Goal: Task Accomplishment & Management: Manage account settings

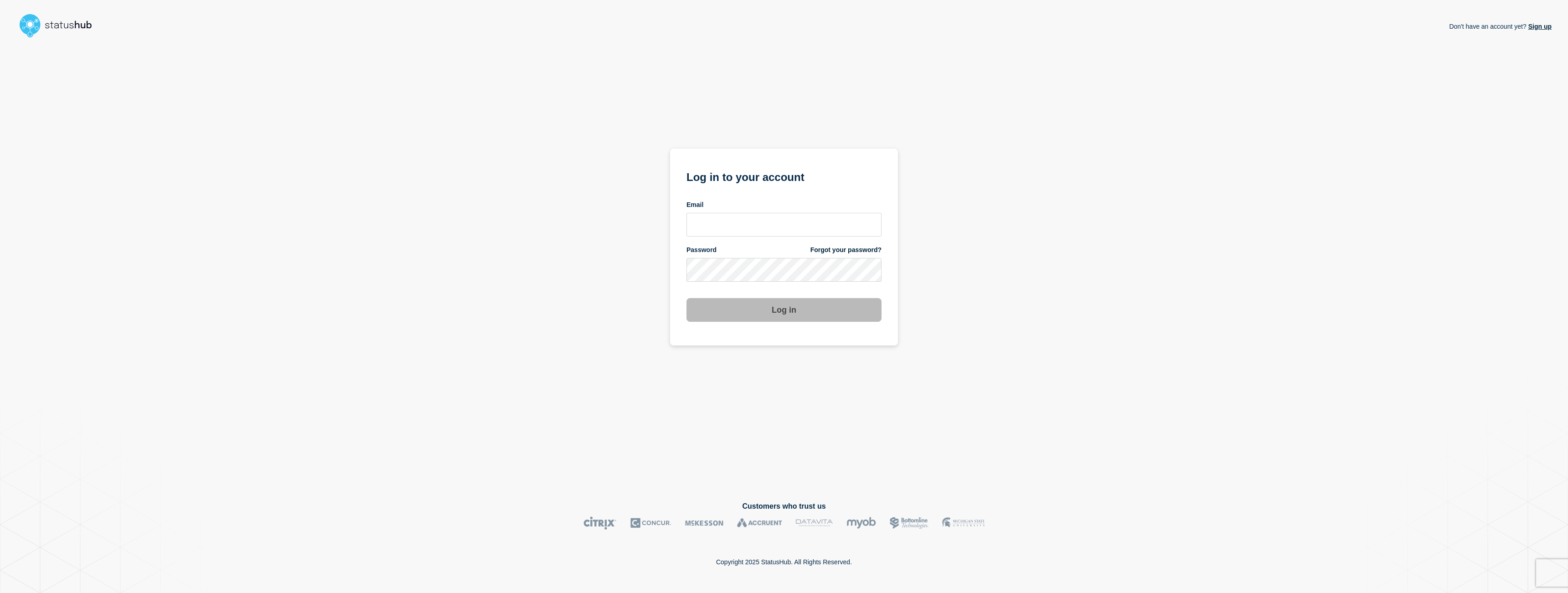
click at [975, 160] on div "Don't have an account yet? Sign up Log in to your account Email Password Forgot…" at bounding box center [784, 264] width 1535 height 445
click at [789, 223] on input "email input" at bounding box center [784, 224] width 195 height 24
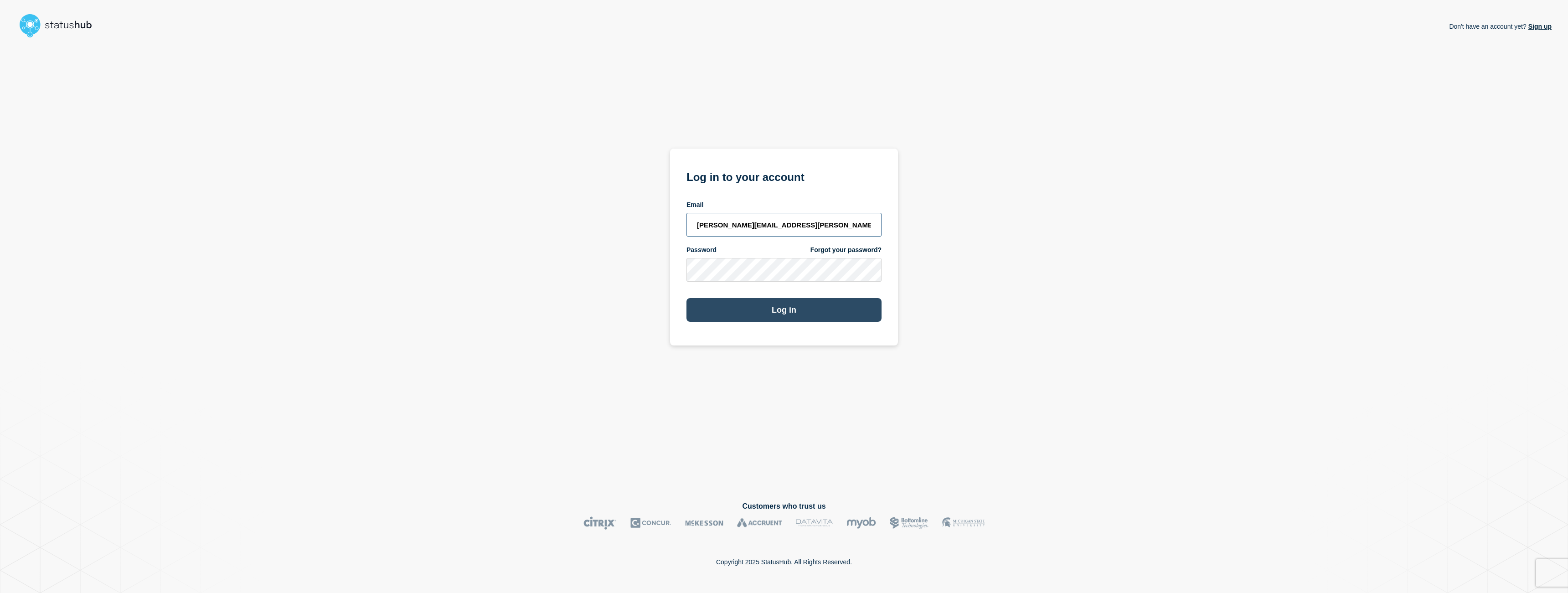
type input "paul.andris@emarsys.com"
click at [786, 299] on div "Log in" at bounding box center [784, 306] width 195 height 31
click at [787, 304] on button "Log in" at bounding box center [784, 310] width 195 height 24
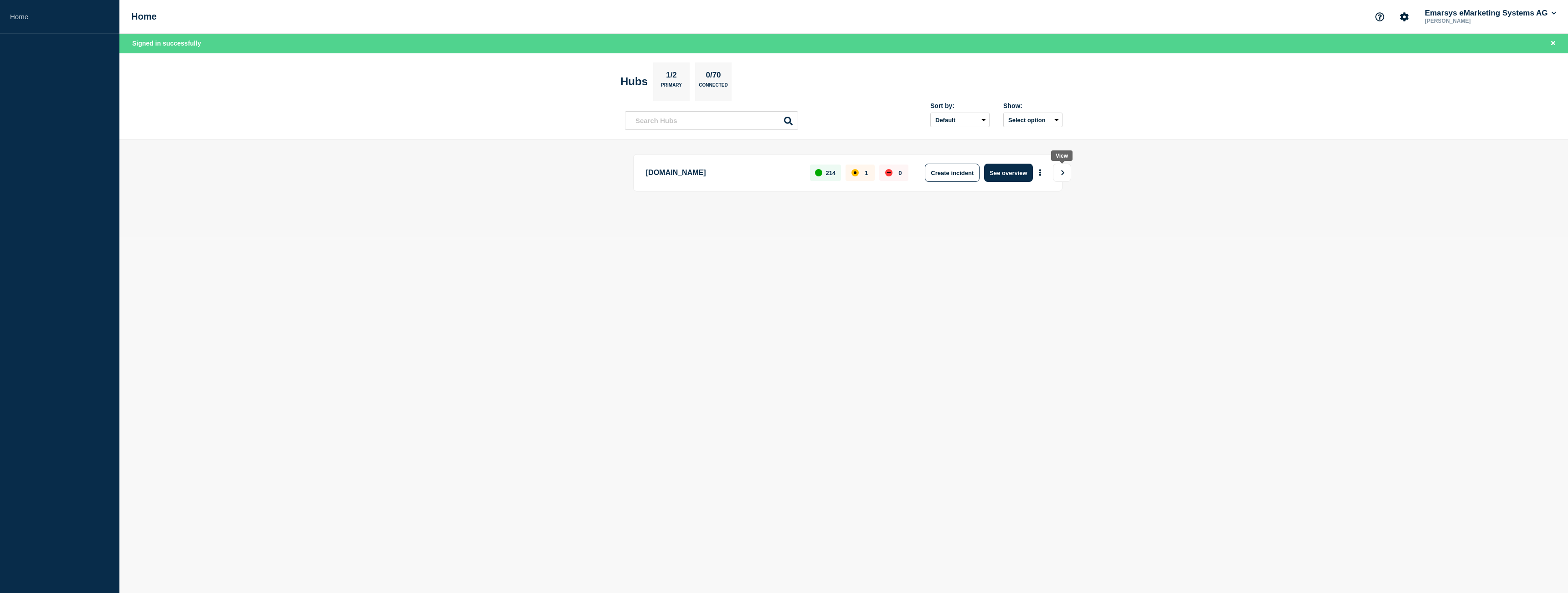
click at [1066, 173] on icon "View" at bounding box center [1062, 173] width 6 height 5
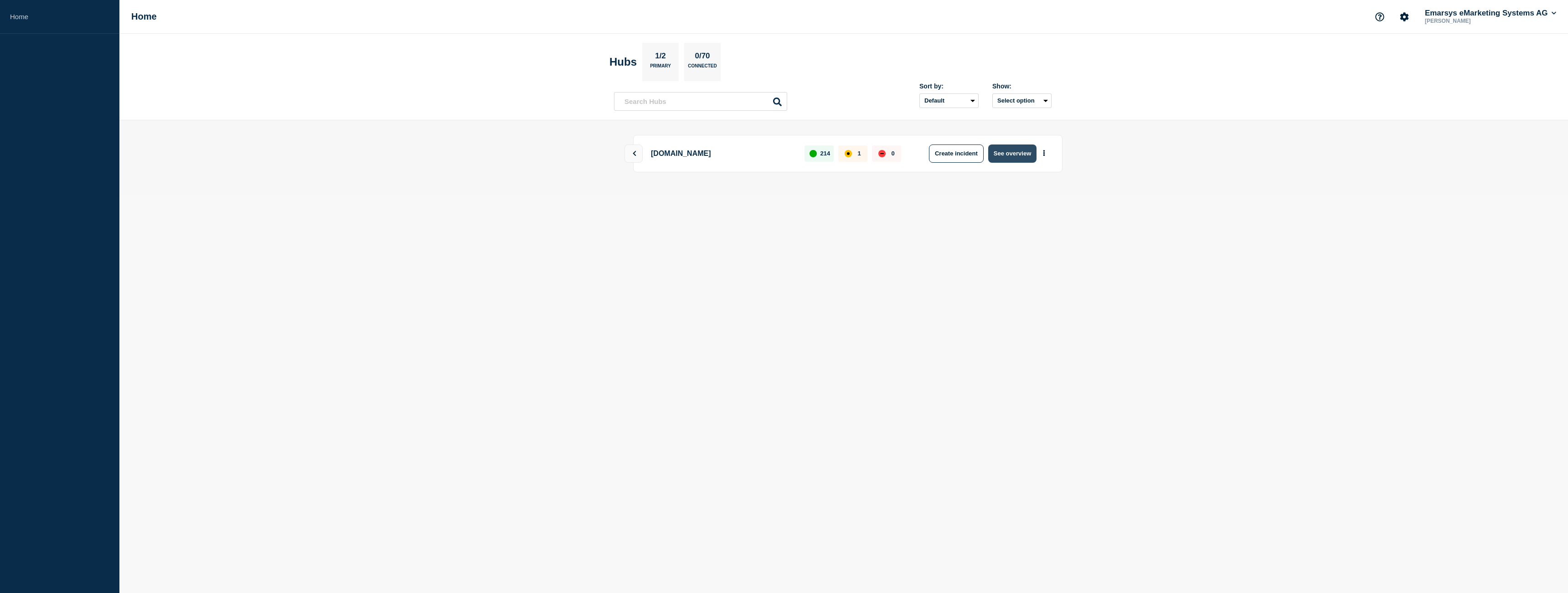
click at [1007, 155] on button "See overview" at bounding box center [1012, 153] width 49 height 18
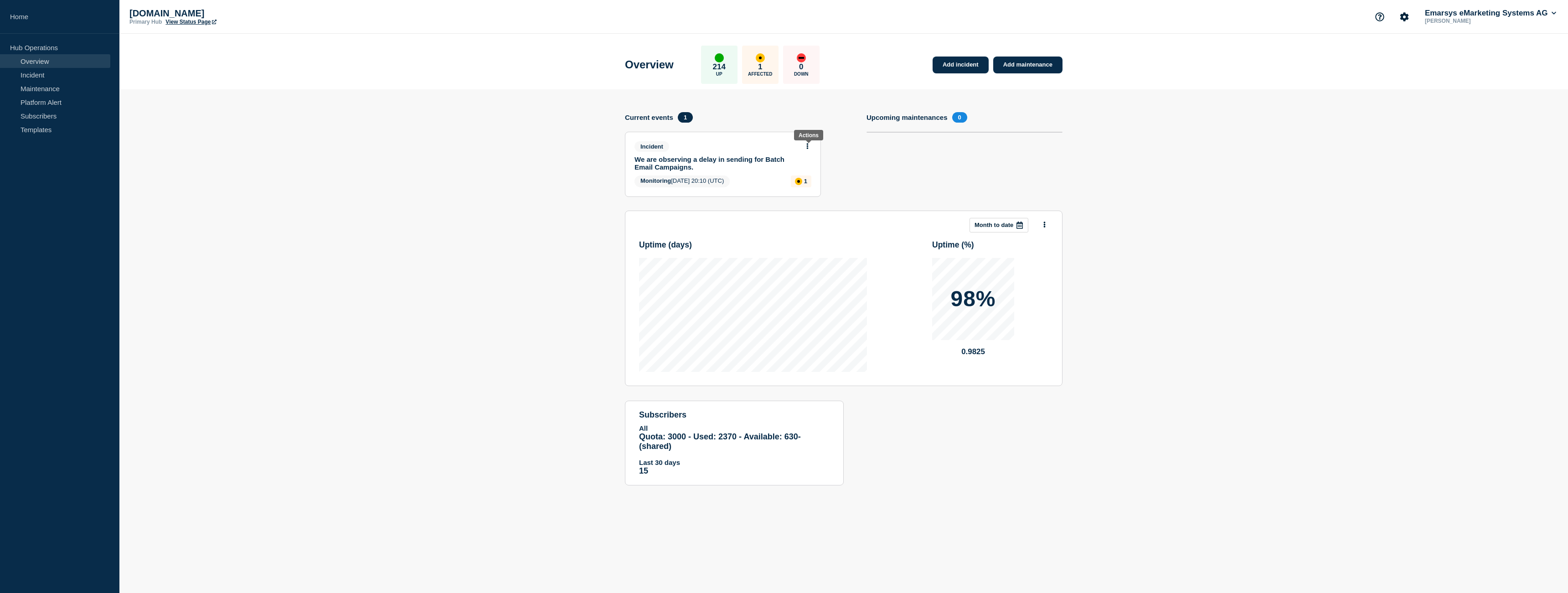
click at [807, 145] on button at bounding box center [807, 147] width 8 height 8
click at [807, 182] on link "Update incident" at bounding box center [808, 181] width 45 height 7
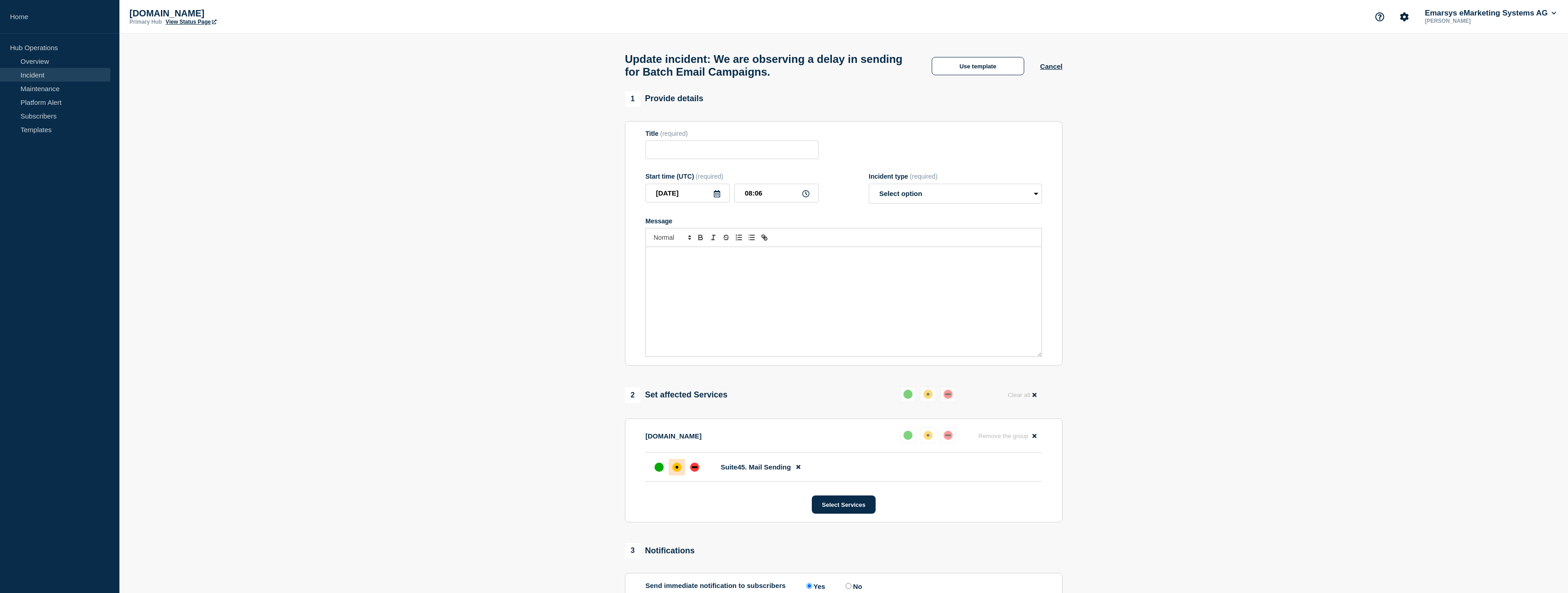
type input "We are observing a delay in sending for Batch Email Campaigns."
click at [712, 310] on div "Message" at bounding box center [843, 301] width 395 height 110
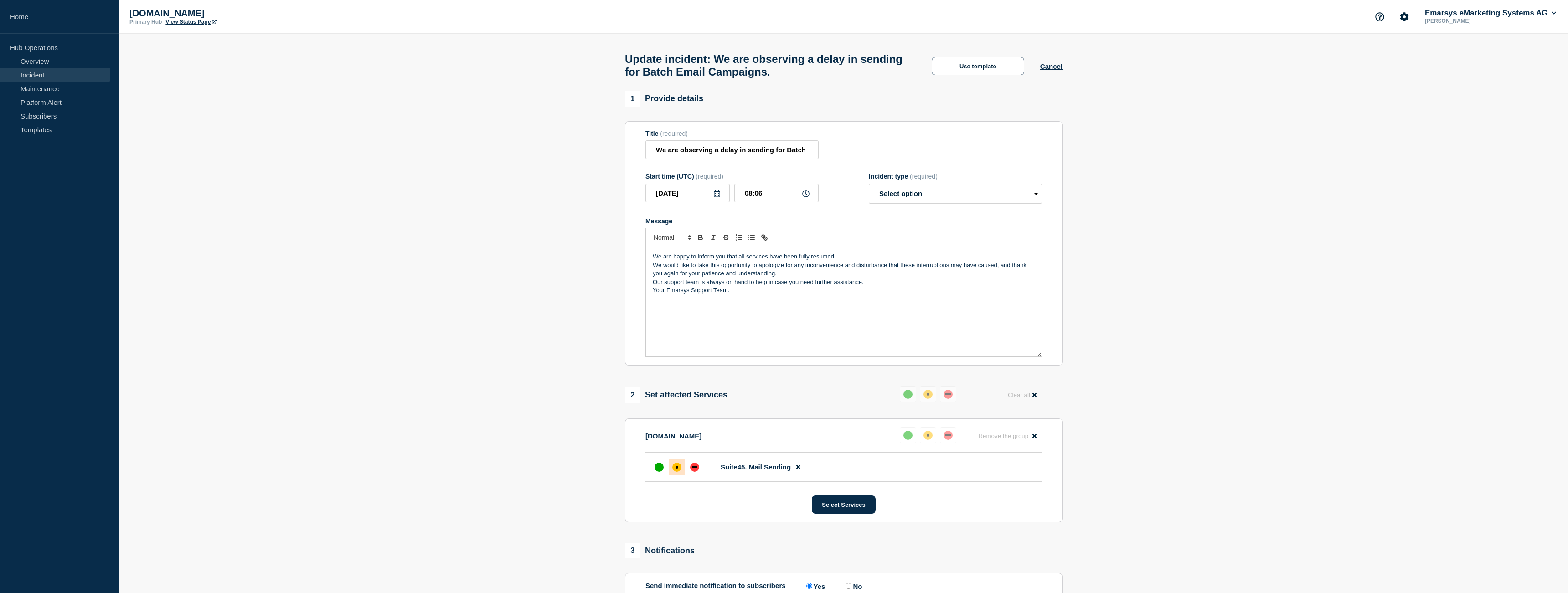
click at [845, 260] on p "We are happy to inform you that all services have been fully resumed." at bounding box center [843, 256] width 382 height 8
click at [791, 286] on p "We would like to take this opportunity to apologize for any inconvenience and d…" at bounding box center [843, 277] width 382 height 17
click at [874, 303] on p "Our support team is always on hand to help in case you need further assistance." at bounding box center [843, 298] width 382 height 8
select select "resolved"
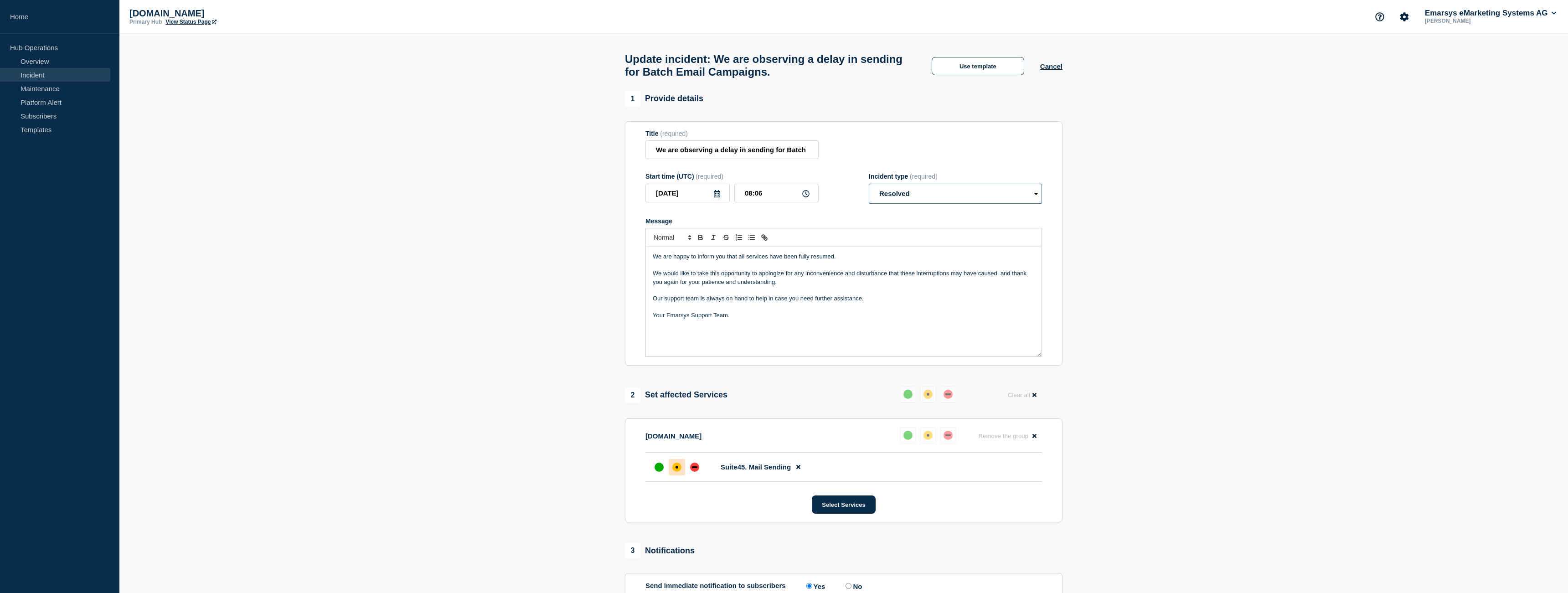
click option "Resolved" at bounding box center [0, 0] width 0 height 0
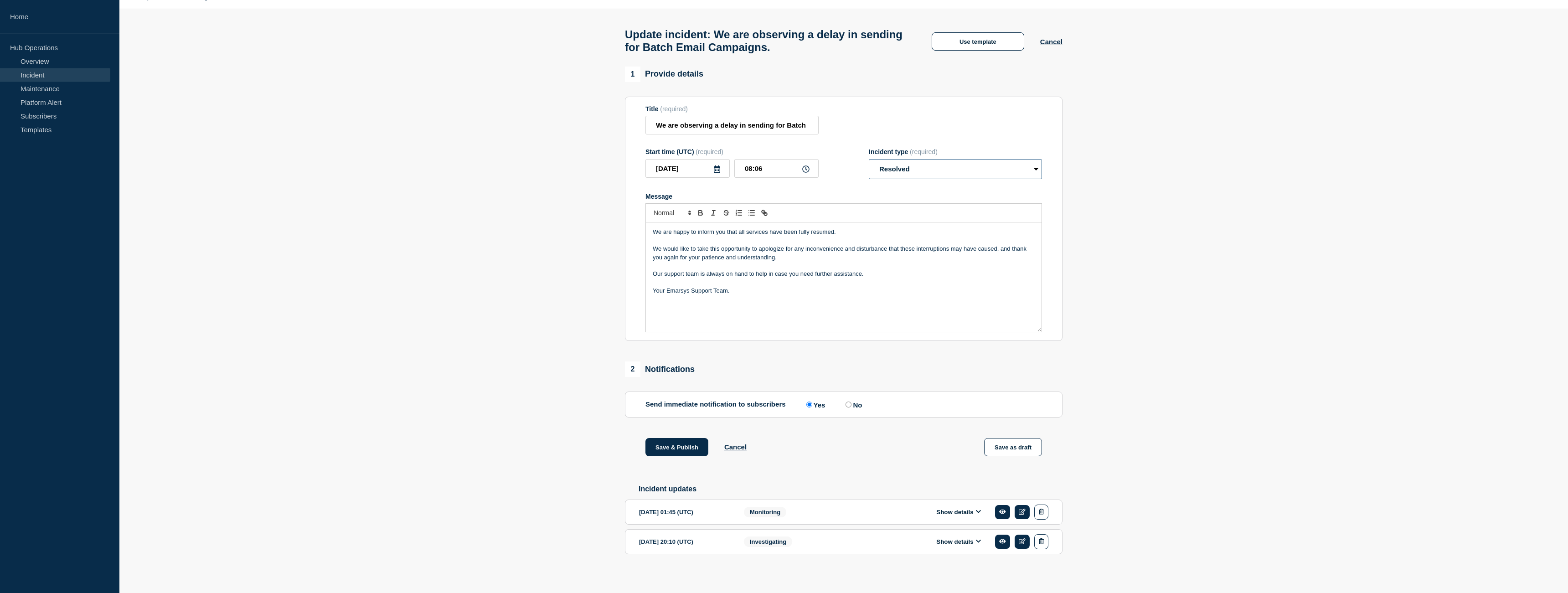
scroll to position [38, 0]
click at [683, 444] on button "Save & Publish" at bounding box center [676, 443] width 63 height 18
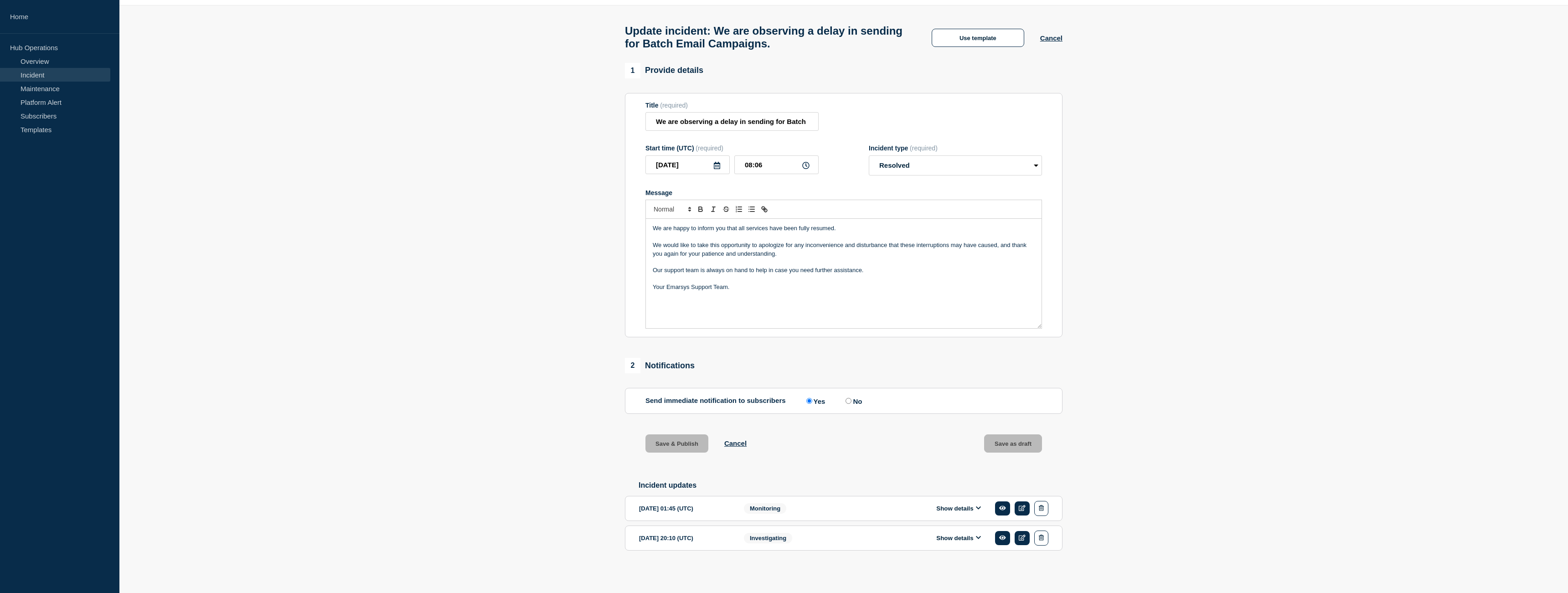
scroll to position [57, 0]
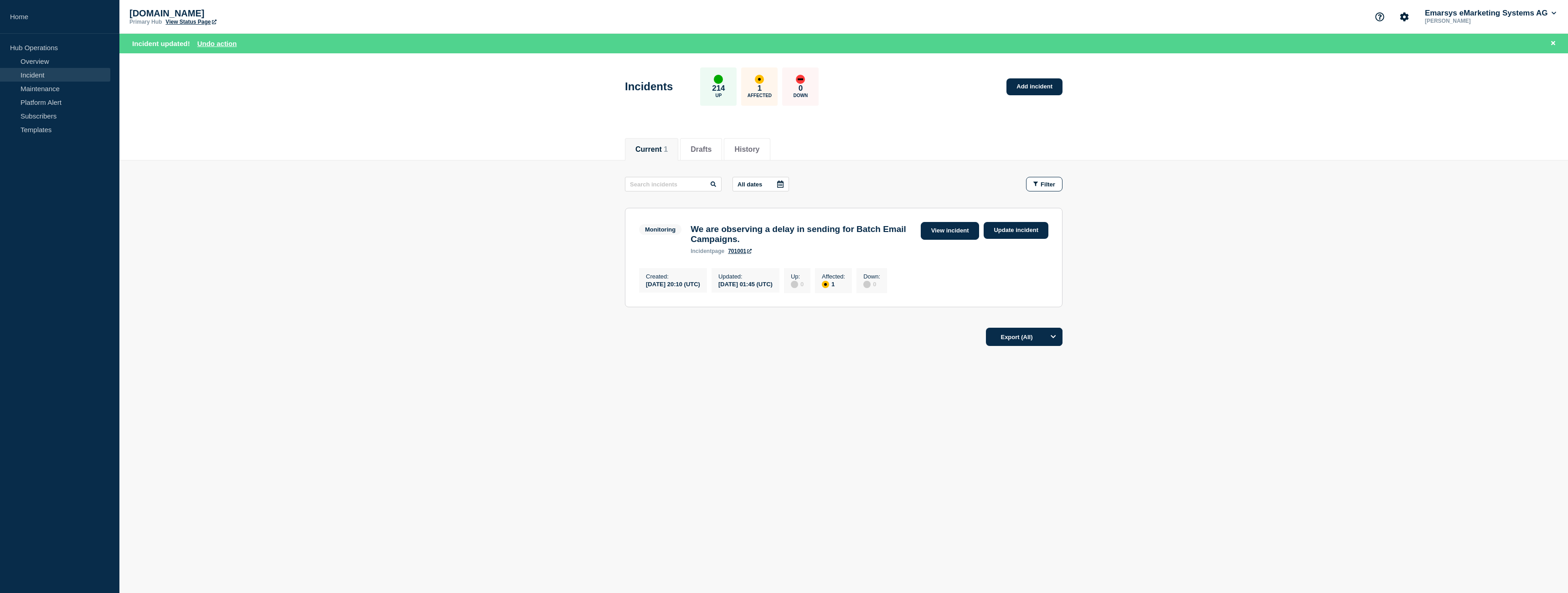
click at [957, 235] on link "View incident" at bounding box center [950, 230] width 58 height 18
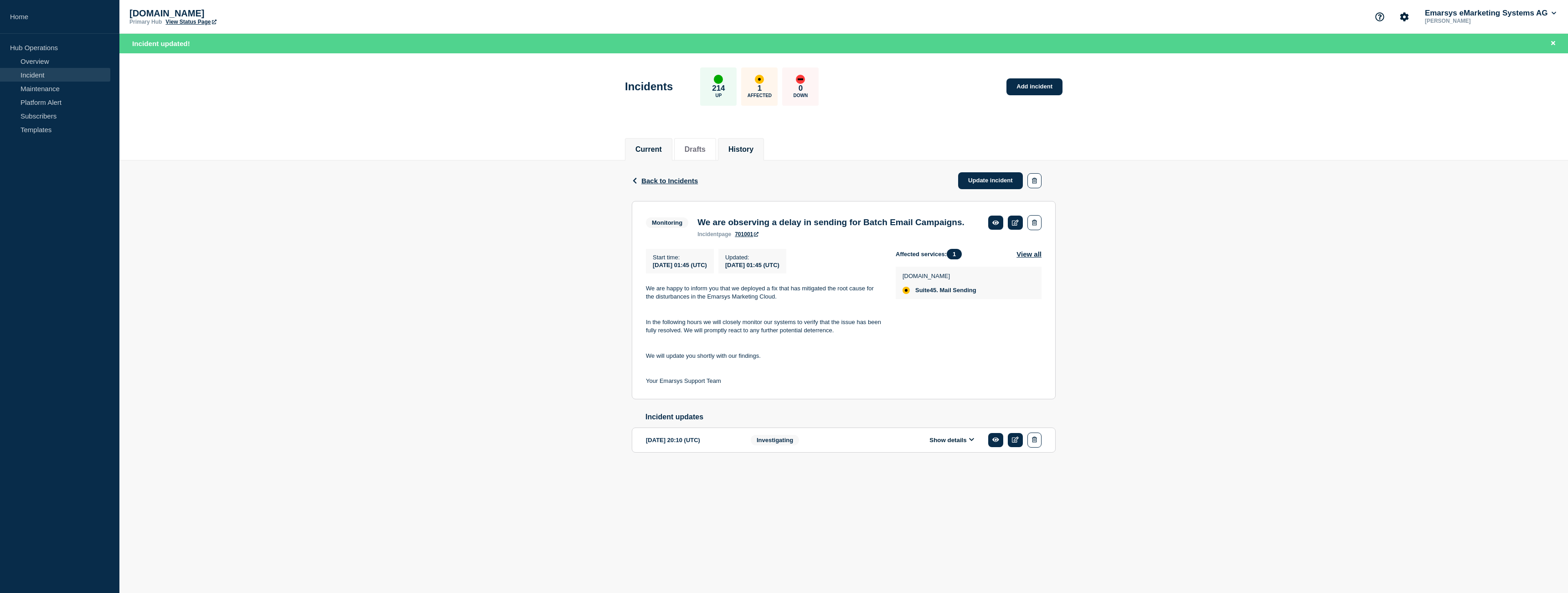
click at [753, 149] on button "History" at bounding box center [741, 149] width 25 height 8
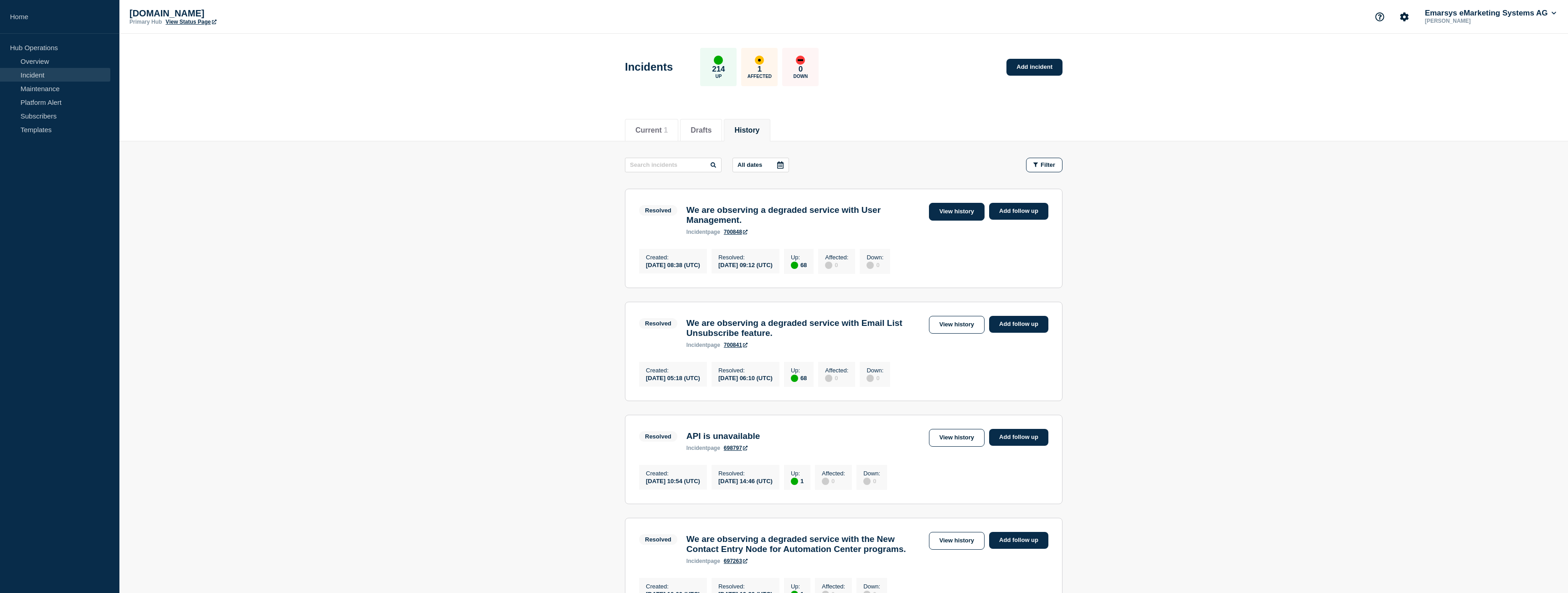
click at [954, 209] on link "View history" at bounding box center [957, 211] width 56 height 18
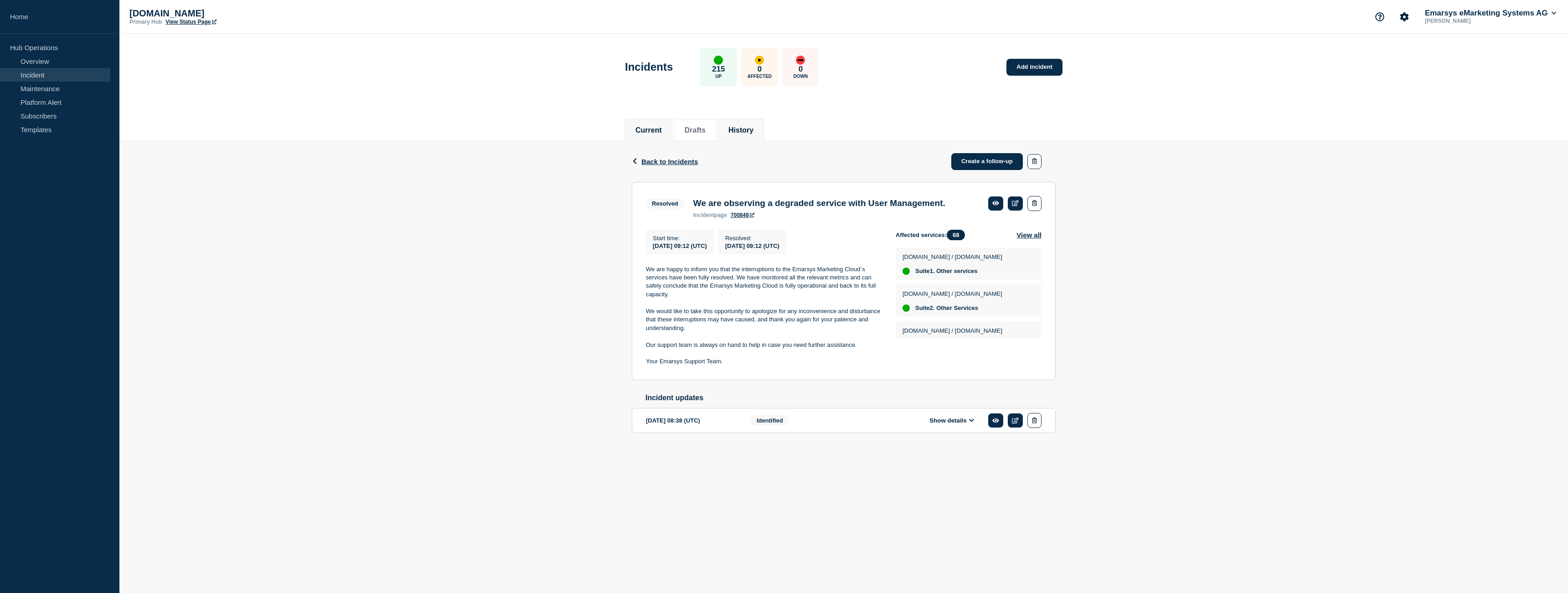
click at [649, 126] on button "Current" at bounding box center [648, 130] width 27 height 8
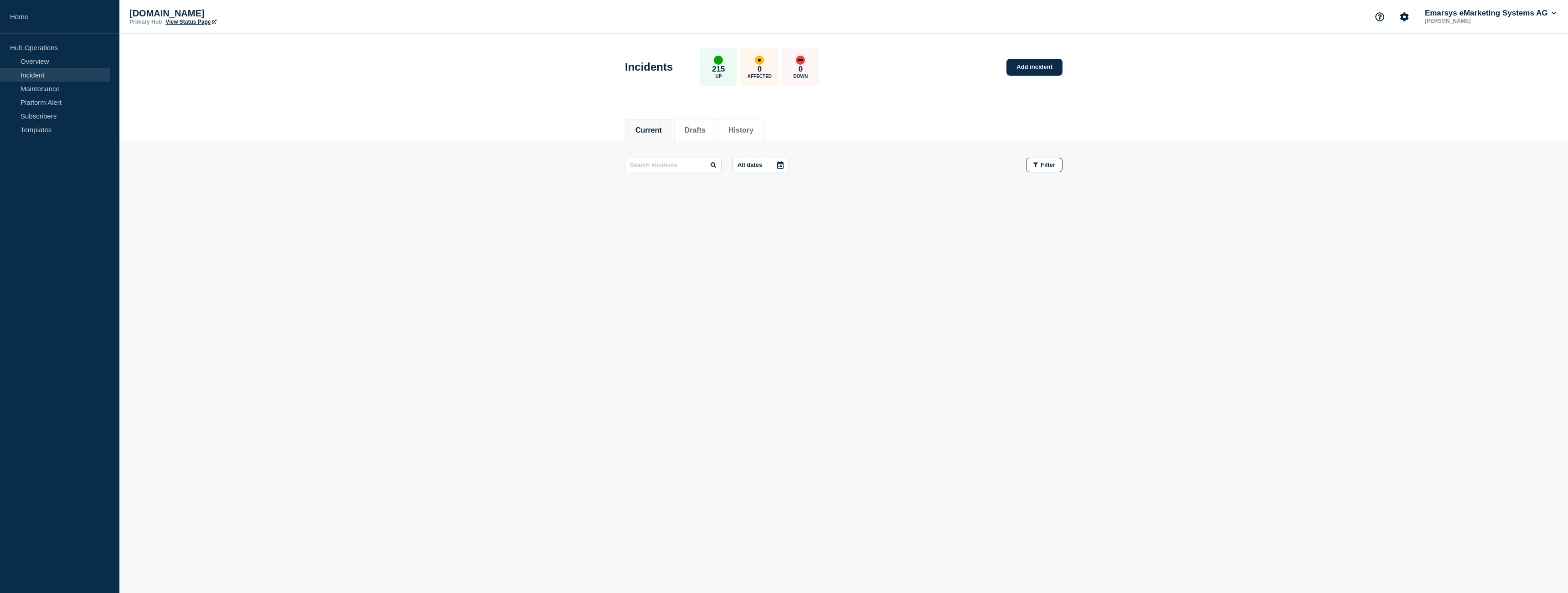
click at [411, 78] on header "Incidents 215 Up 0 Affected 0 Down Add incident" at bounding box center [844, 72] width 1448 height 76
click at [80, 61] on link "Overview" at bounding box center [55, 61] width 110 height 14
